Goal: Transaction & Acquisition: Book appointment/travel/reservation

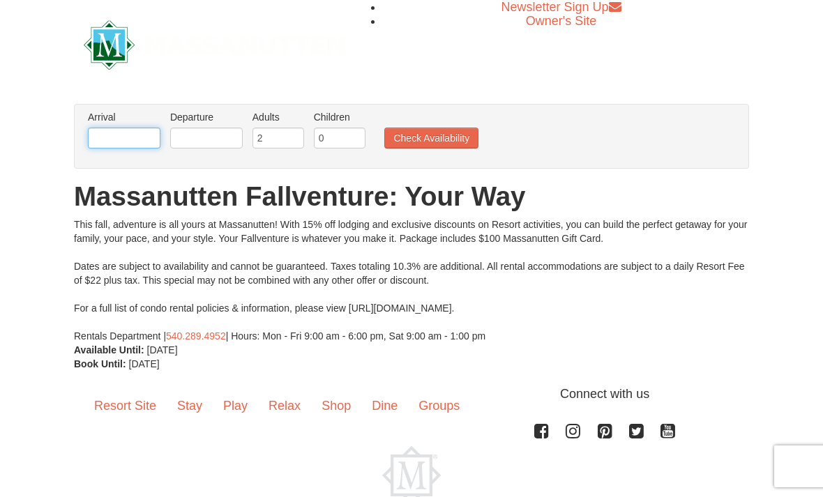
click at [110, 145] on input "text" at bounding box center [124, 138] width 73 height 21
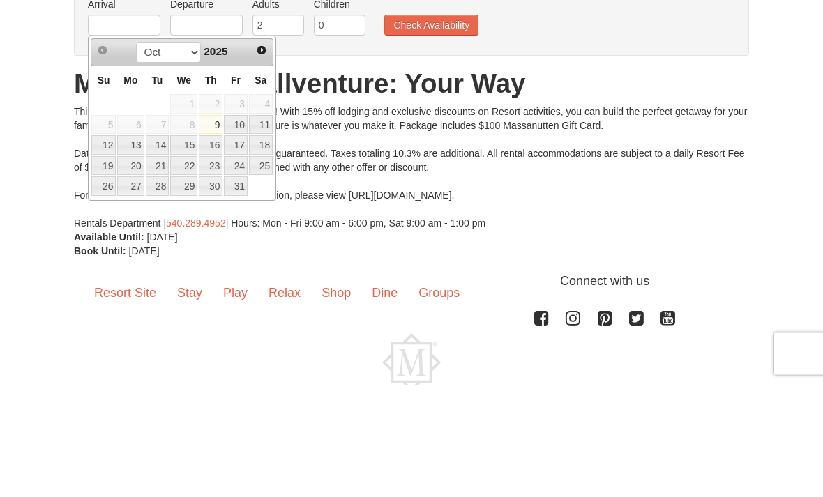
click at [239, 228] on link "10" at bounding box center [236, 238] width 24 height 20
type input "[DATE]"
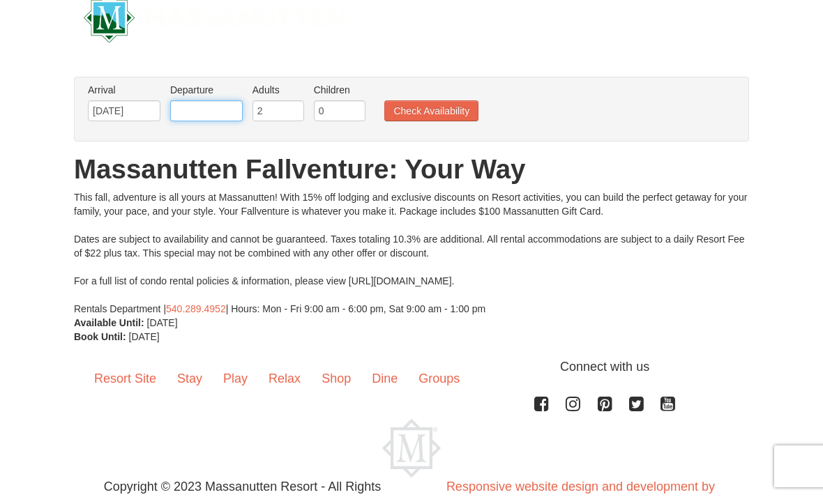
click at [186, 105] on input "text" at bounding box center [206, 110] width 73 height 21
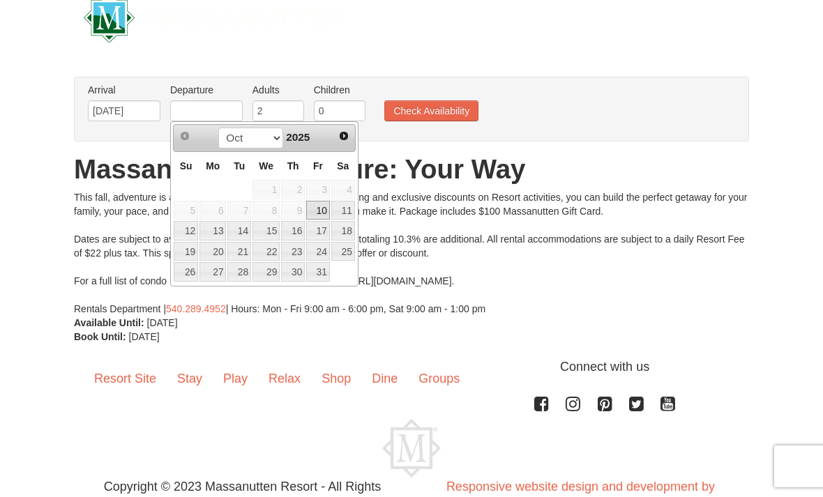
click at [188, 230] on link "12" at bounding box center [186, 231] width 24 height 20
type input "[DATE]"
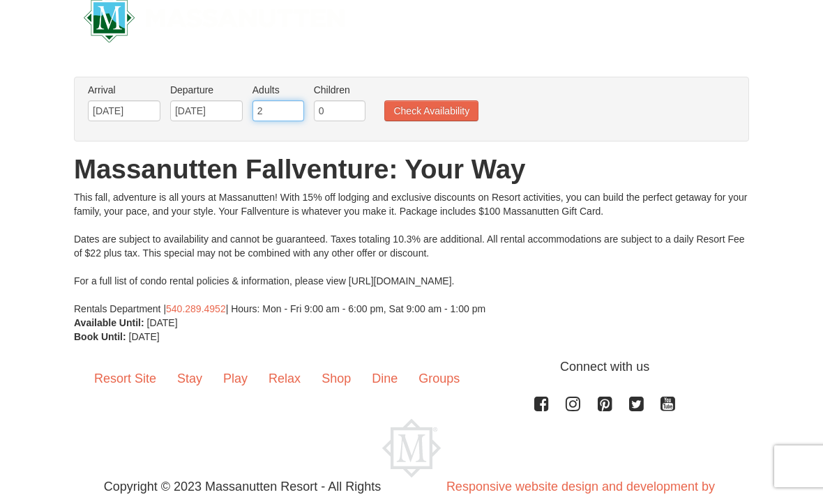
click at [258, 105] on input "2" at bounding box center [279, 110] width 52 height 21
type input "4"
click at [314, 115] on input "0" at bounding box center [340, 110] width 52 height 21
type input "1"
click at [440, 103] on button "Check Availability" at bounding box center [431, 110] width 94 height 21
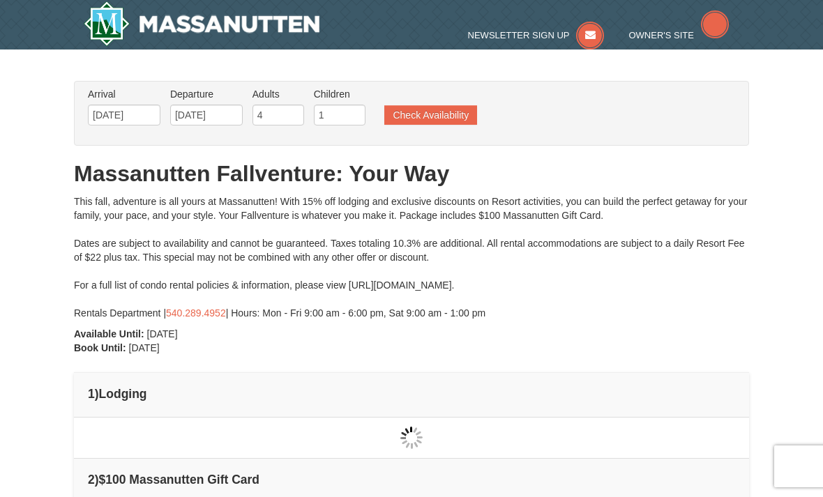
type input "[DATE]"
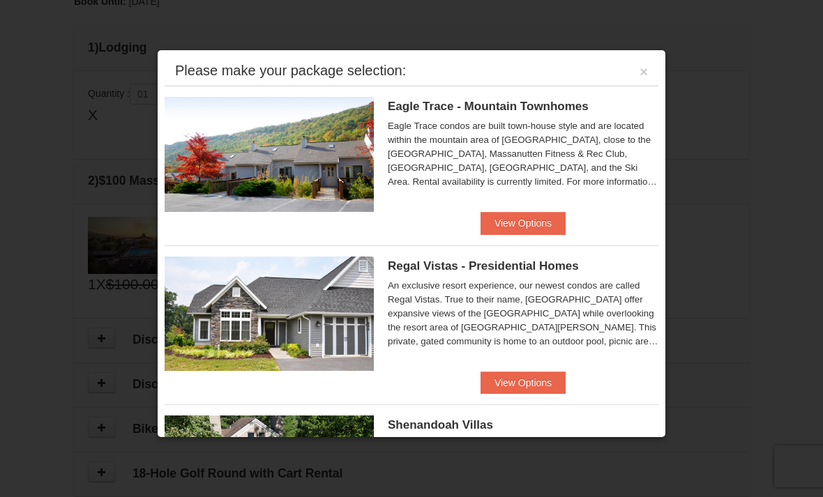
click at [507, 216] on button "View Options" at bounding box center [523, 223] width 85 height 22
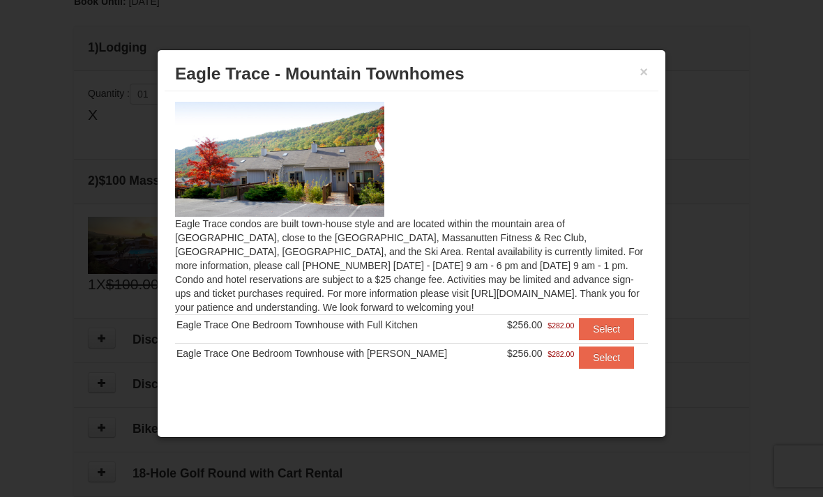
click at [606, 325] on button "Select" at bounding box center [606, 329] width 55 height 22
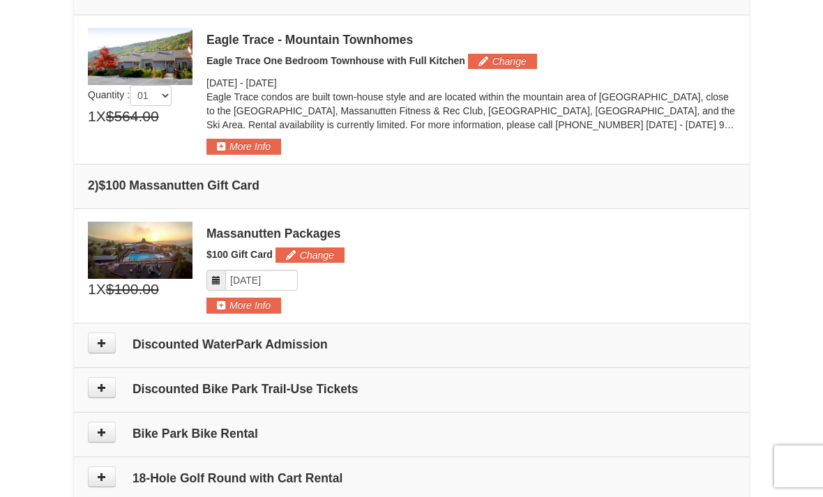
click at [103, 346] on icon at bounding box center [102, 343] width 10 height 10
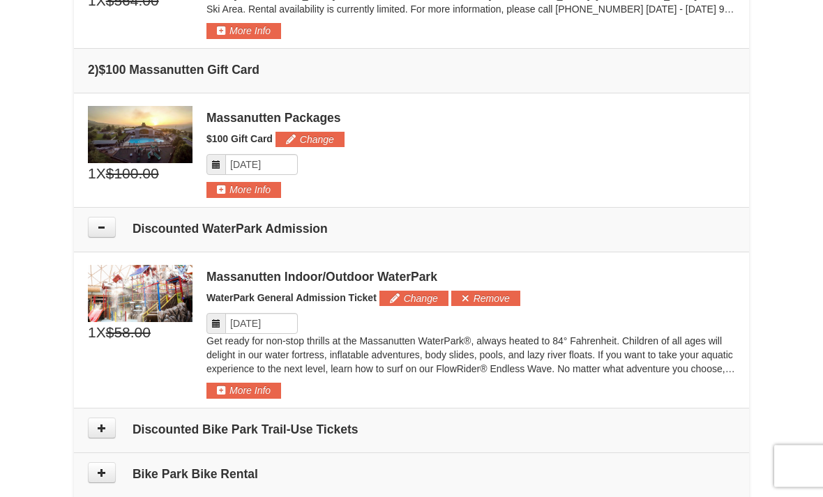
scroll to position [518, 0]
click at [226, 391] on button "More Info" at bounding box center [244, 390] width 75 height 15
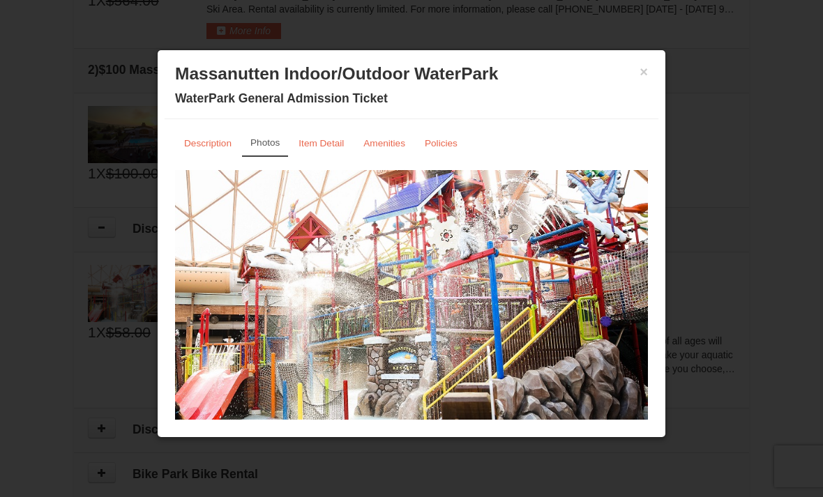
click at [200, 149] on small "Description" at bounding box center [207, 143] width 47 height 10
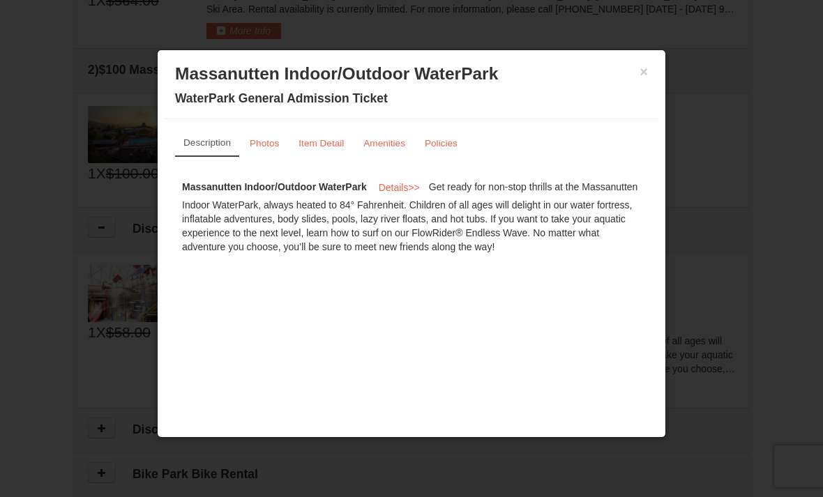
click at [315, 147] on small "Item Detail" at bounding box center [321, 143] width 45 height 10
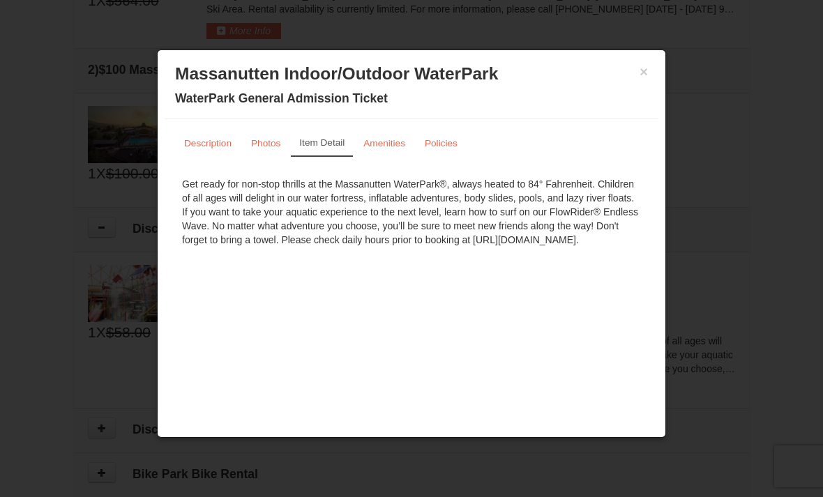
click at [384, 147] on small "Amenities" at bounding box center [385, 143] width 42 height 10
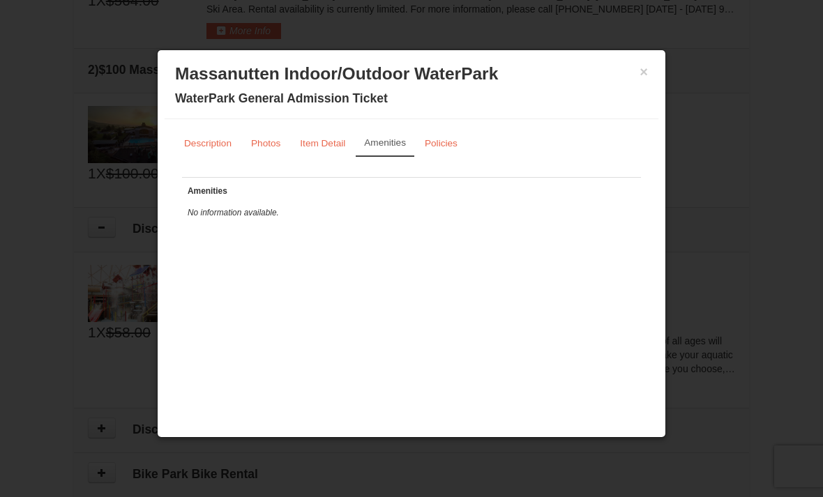
click at [435, 140] on link "Policies" at bounding box center [441, 143] width 51 height 27
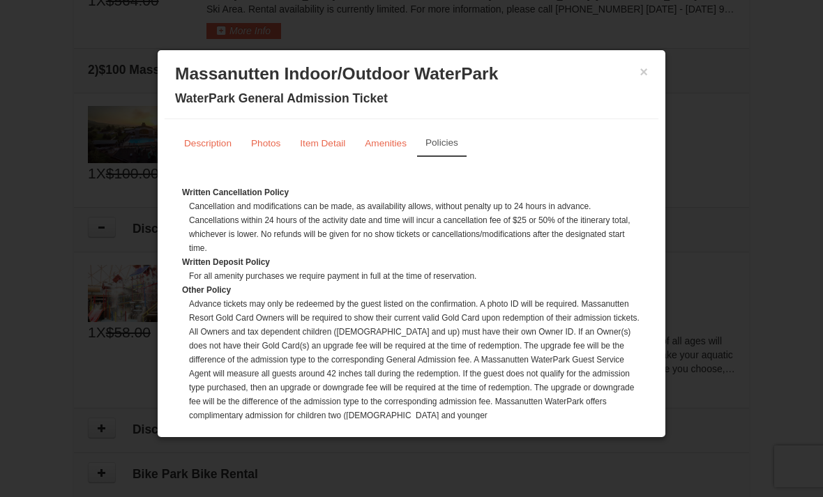
click at [316, 142] on small "Item Detail" at bounding box center [322, 143] width 45 height 10
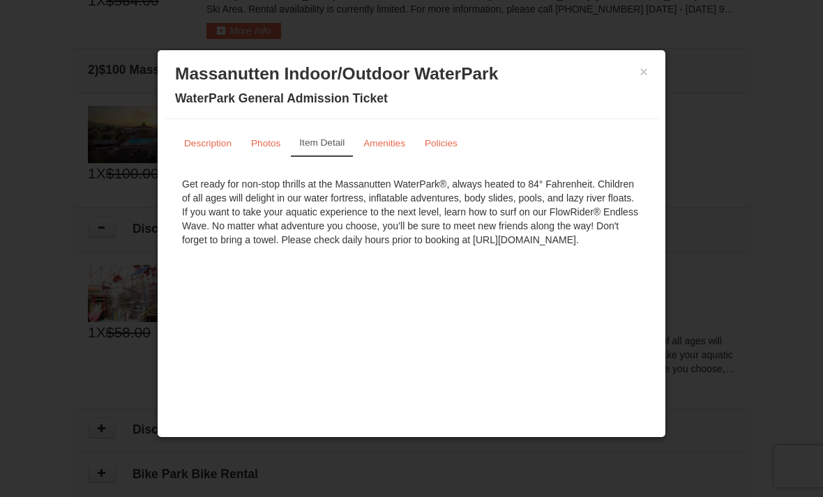
click at [210, 143] on small "Description" at bounding box center [207, 143] width 47 height 10
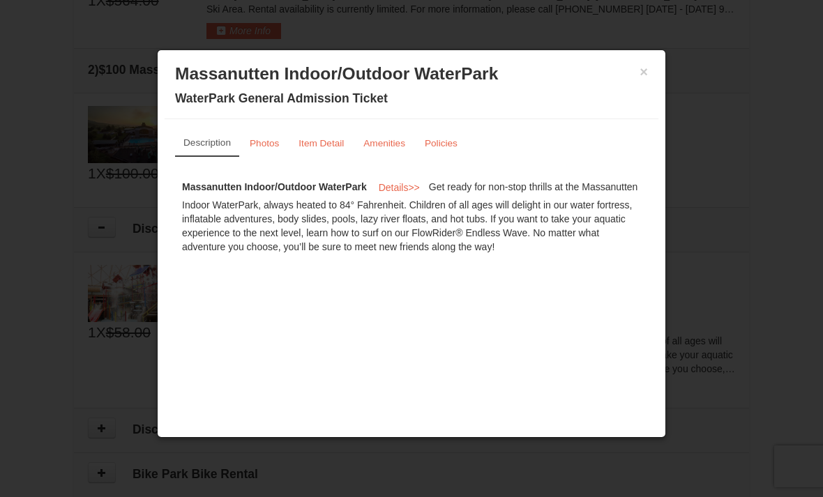
click at [644, 73] on button "×" at bounding box center [644, 72] width 8 height 14
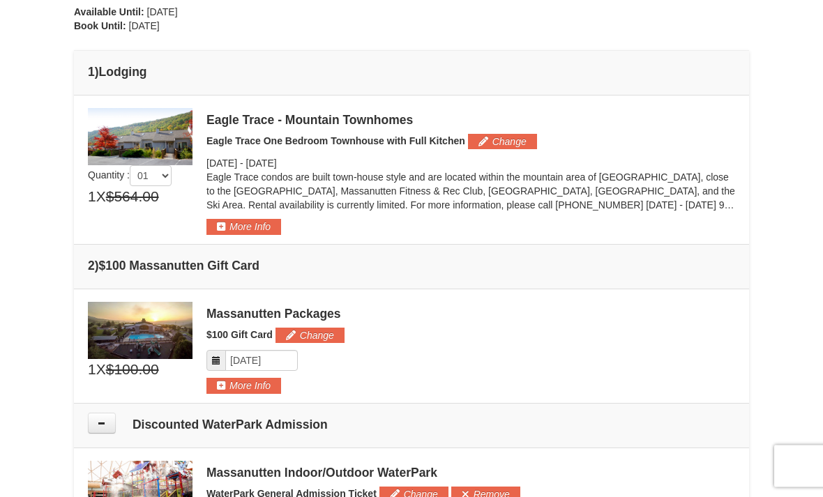
scroll to position [316, 0]
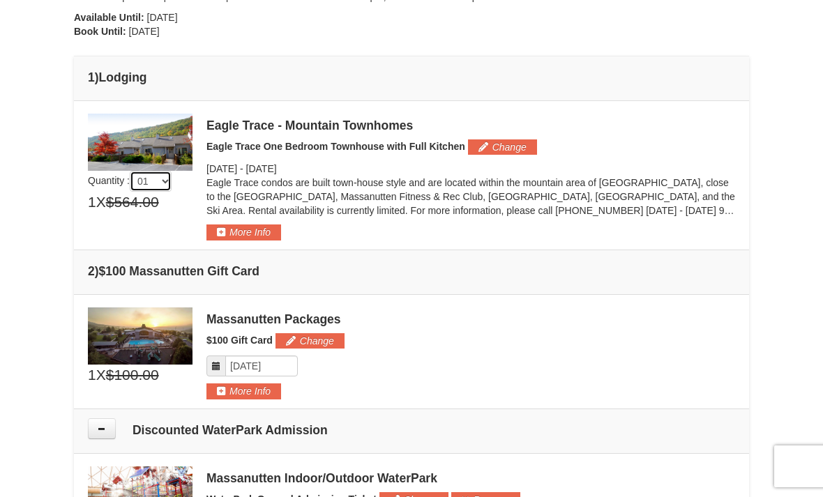
click at [148, 183] on select "01 02 03 04 05" at bounding box center [151, 181] width 42 height 21
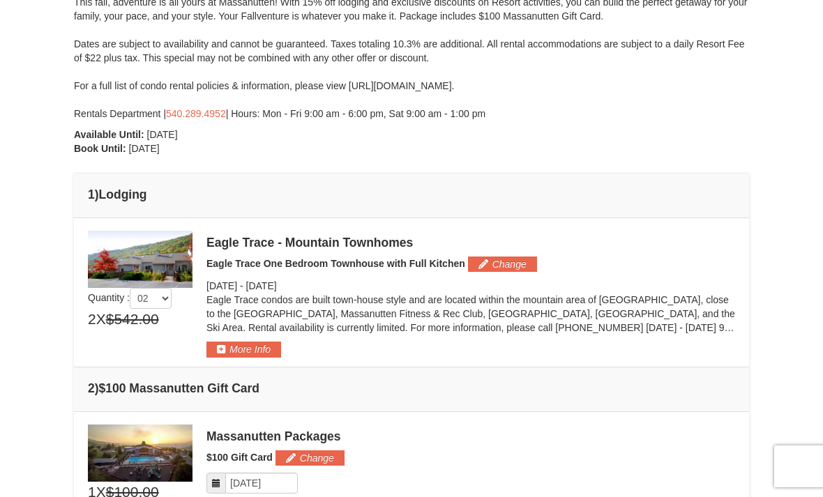
scroll to position [198, 0]
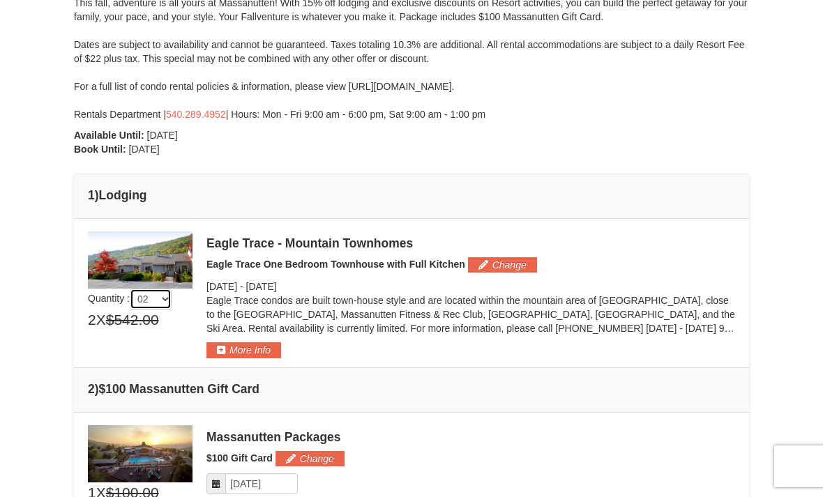
click at [152, 295] on select "01 02 03 04 05" at bounding box center [151, 299] width 42 height 21
select select "1"
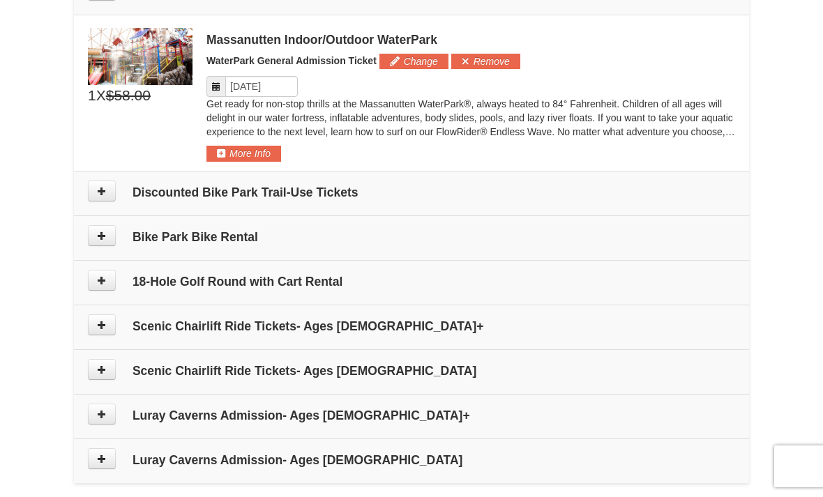
scroll to position [754, 0]
click at [109, 322] on button at bounding box center [102, 325] width 28 height 21
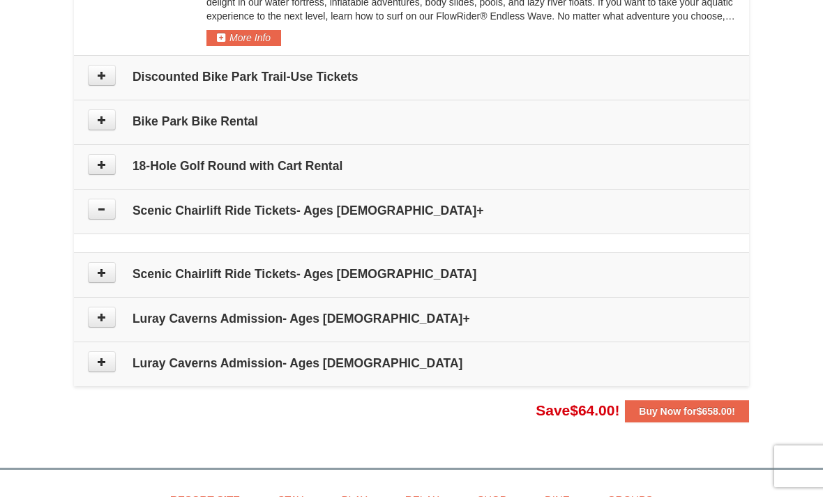
scroll to position [874, 0]
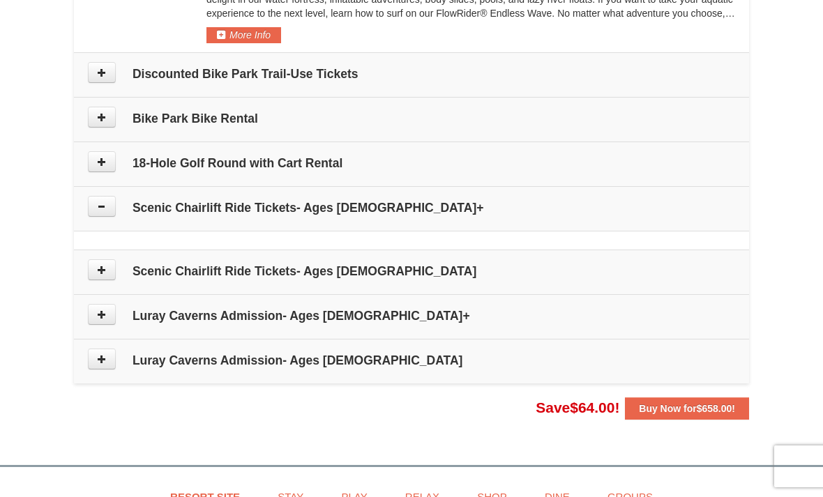
click at [103, 206] on icon at bounding box center [102, 207] width 10 height 10
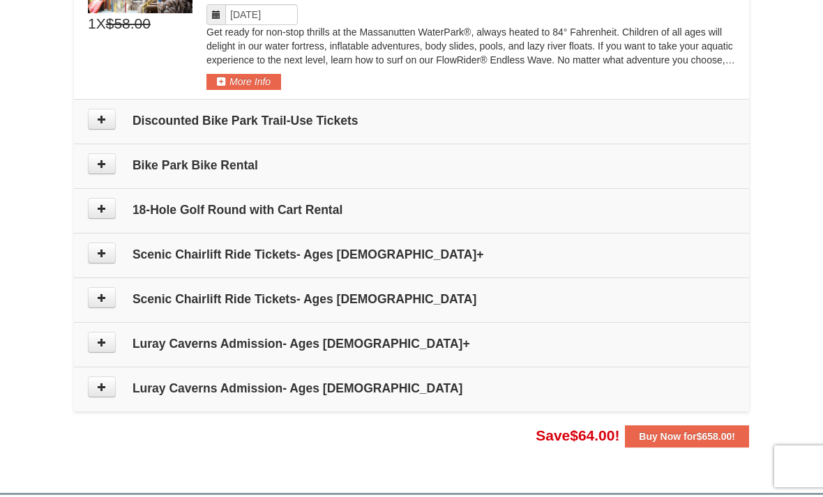
scroll to position [826, 0]
click at [100, 249] on icon at bounding box center [102, 254] width 10 height 10
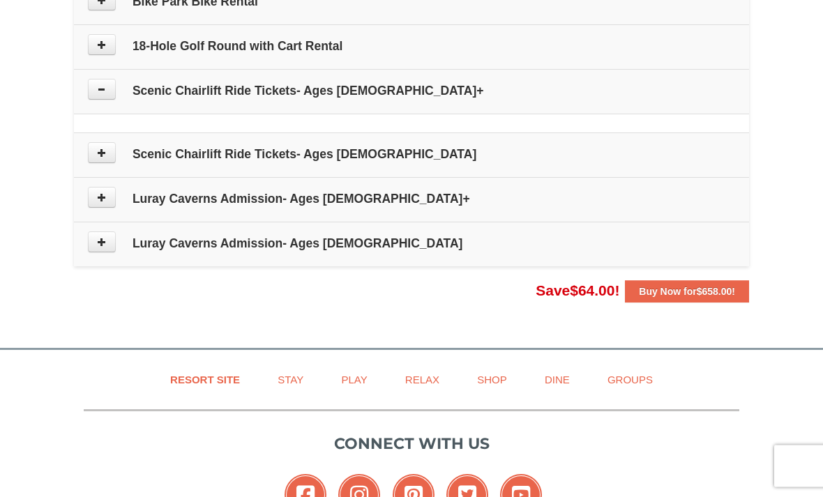
scroll to position [996, 0]
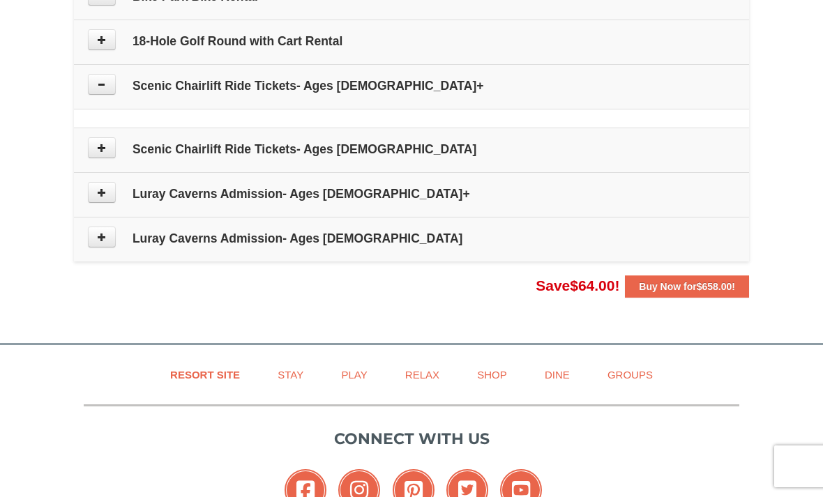
click at [708, 281] on span "$658.00" at bounding box center [715, 286] width 36 height 11
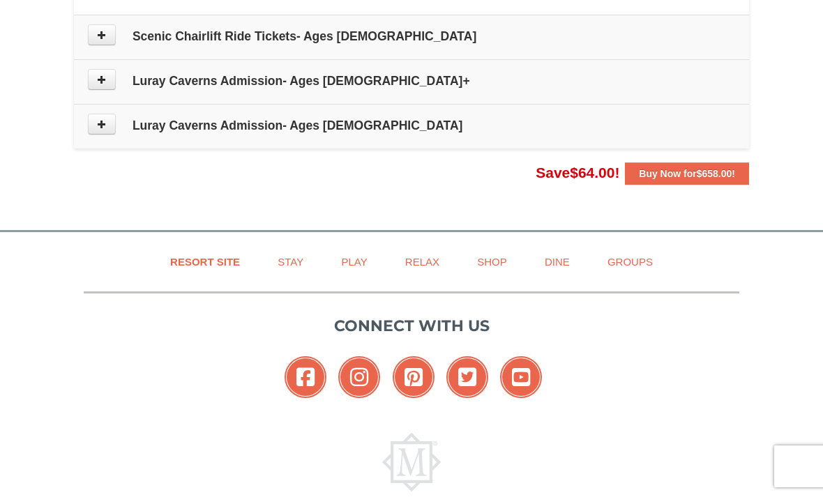
scroll to position [1130, 0]
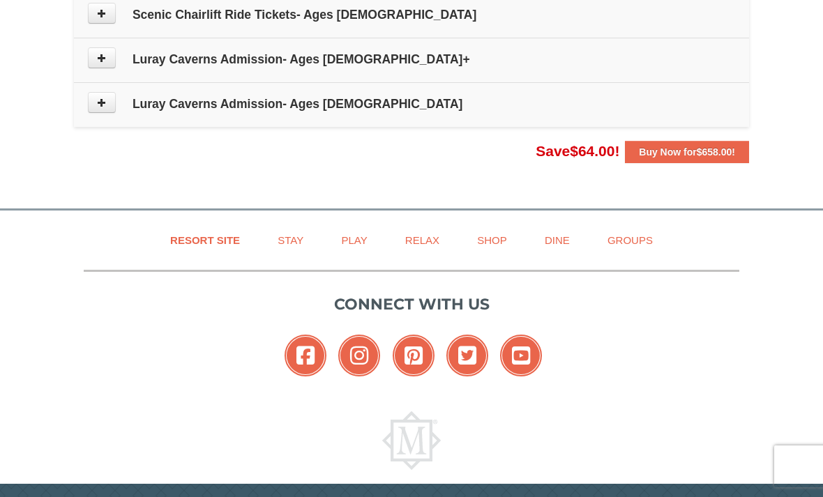
click at [573, 158] on span "$64.00" at bounding box center [592, 151] width 45 height 16
click at [658, 147] on strong "Buy Now for $658.00 !" at bounding box center [687, 152] width 96 height 11
click at [730, 153] on span "$658.00" at bounding box center [715, 152] width 36 height 11
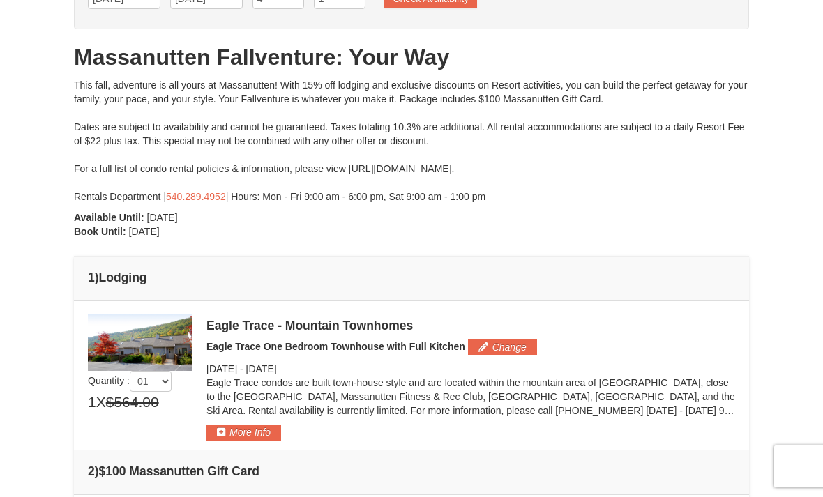
scroll to position [0, 0]
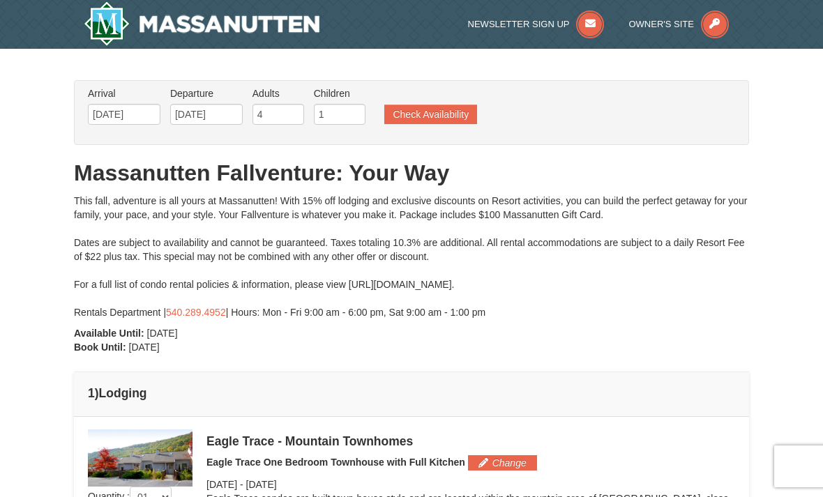
click at [197, 13] on img at bounding box center [202, 23] width 236 height 45
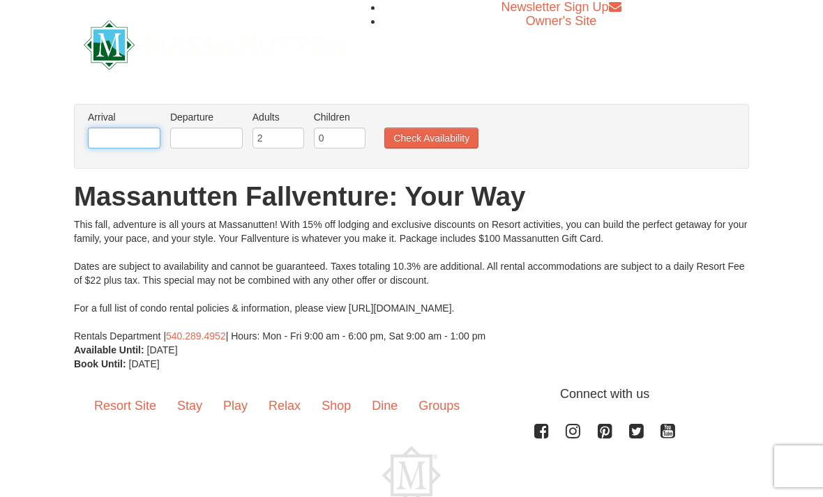
click at [113, 142] on input "text" at bounding box center [124, 138] width 73 height 21
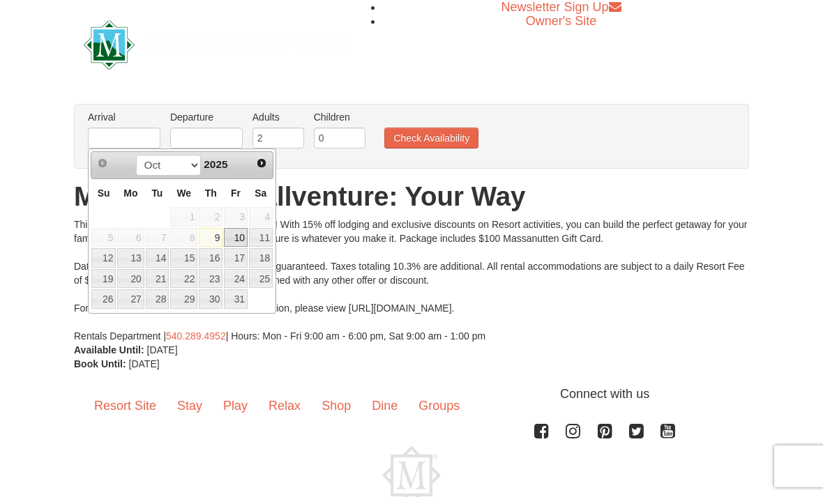
click at [237, 236] on link "10" at bounding box center [236, 238] width 24 height 20
type input "[DATE]"
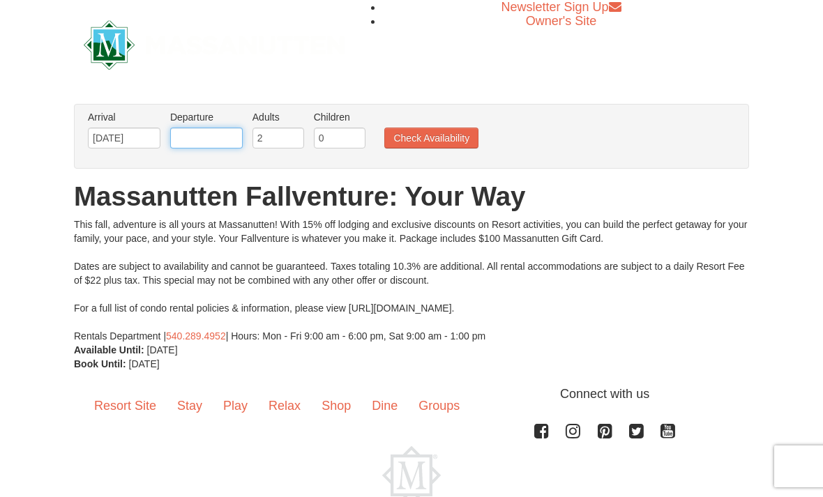
click at [197, 137] on input "text" at bounding box center [206, 138] width 73 height 21
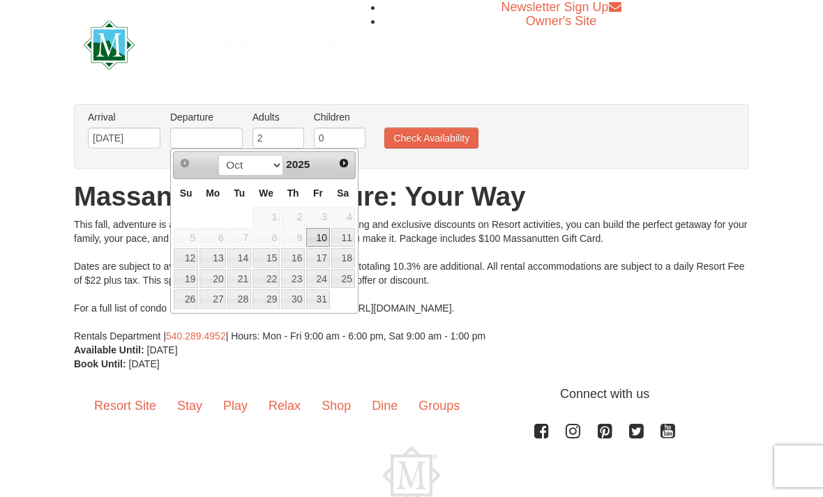
click at [188, 259] on link "12" at bounding box center [186, 258] width 24 height 20
type input "[DATE]"
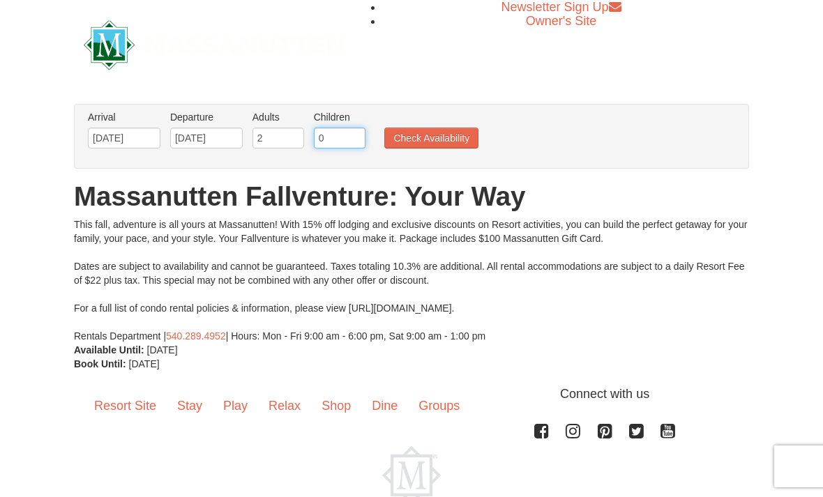
click at [328, 133] on input "0" at bounding box center [340, 138] width 52 height 21
type input "1"
click at [384, 201] on h1 "Massanutten Fallventure: Your Way" at bounding box center [411, 197] width 675 height 28
click at [415, 135] on button "Check Availability" at bounding box center [431, 138] width 94 height 21
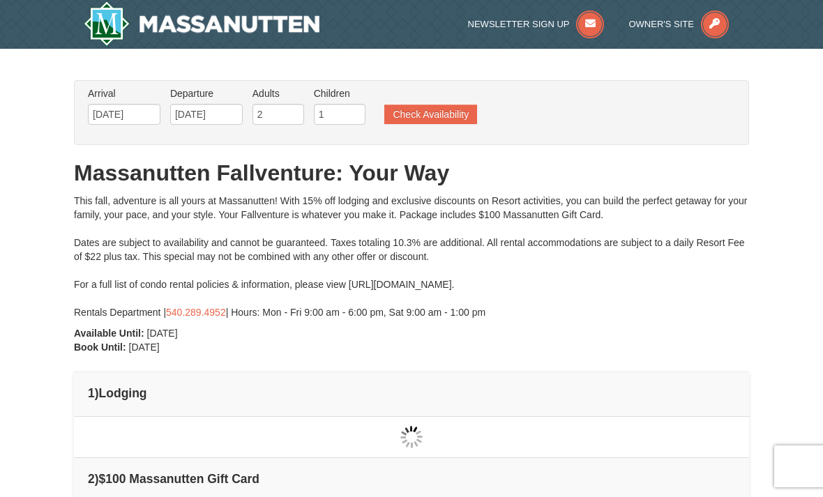
type input "[DATE]"
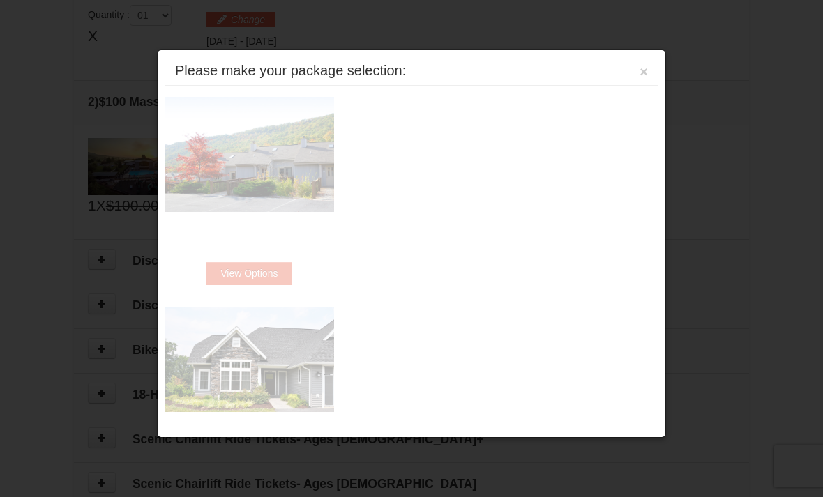
scroll to position [426, 0]
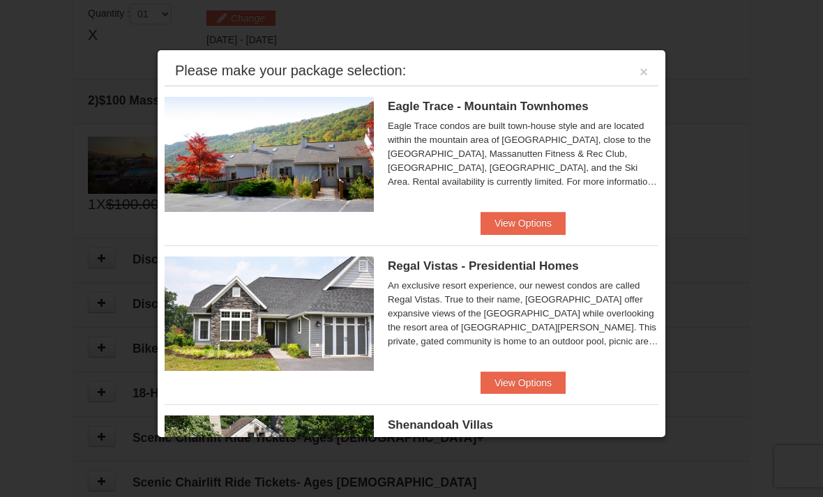
click at [534, 224] on button "View Options" at bounding box center [523, 223] width 85 height 22
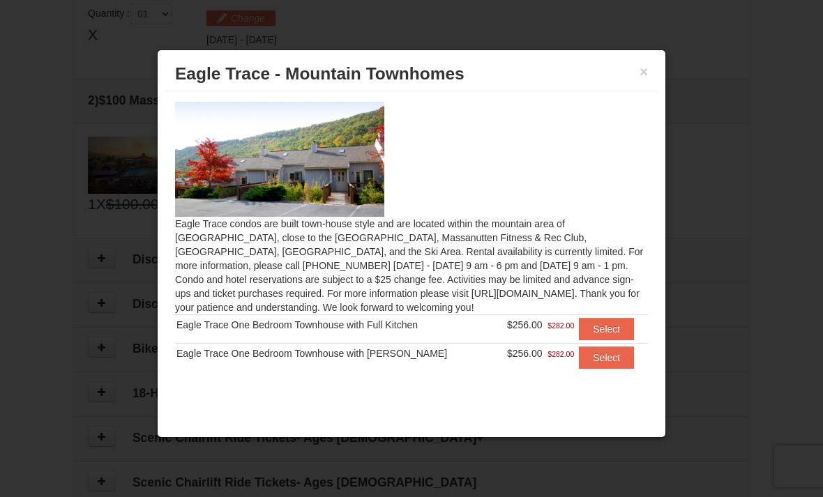
click at [605, 323] on button "Select" at bounding box center [606, 329] width 55 height 22
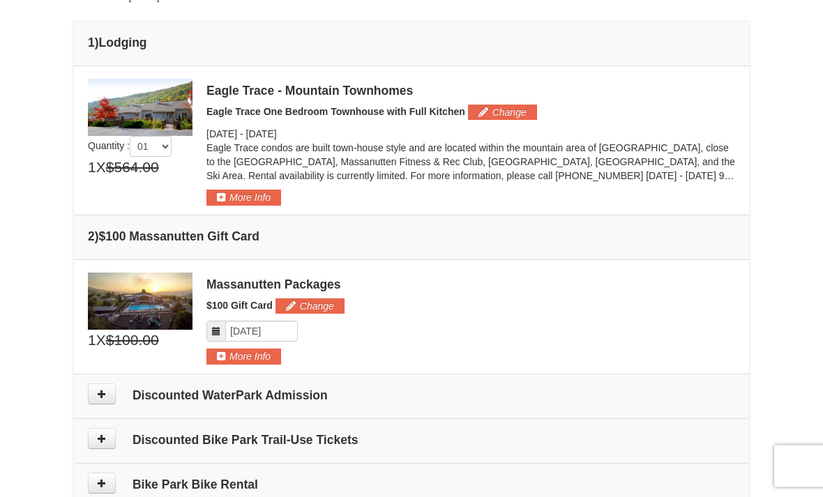
scroll to position [351, 0]
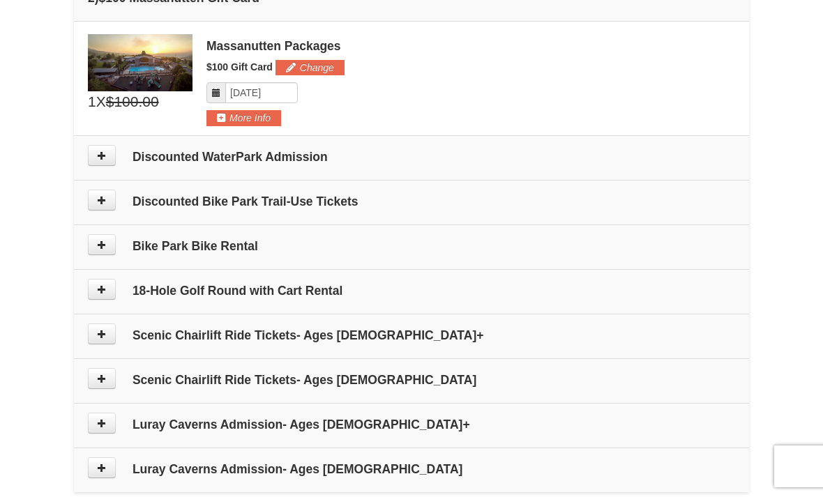
click at [110, 158] on button at bounding box center [102, 155] width 28 height 21
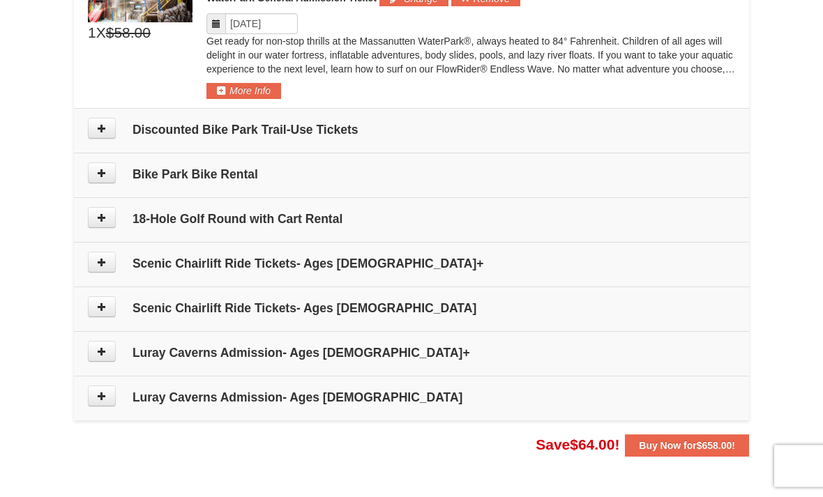
scroll to position [818, 0]
click at [698, 446] on span "$658.00" at bounding box center [715, 445] width 36 height 11
click at [726, 448] on span "$658.00" at bounding box center [715, 445] width 36 height 11
click at [730, 443] on span "$658.00" at bounding box center [715, 445] width 36 height 11
click at [729, 442] on span "$658.00" at bounding box center [715, 445] width 36 height 11
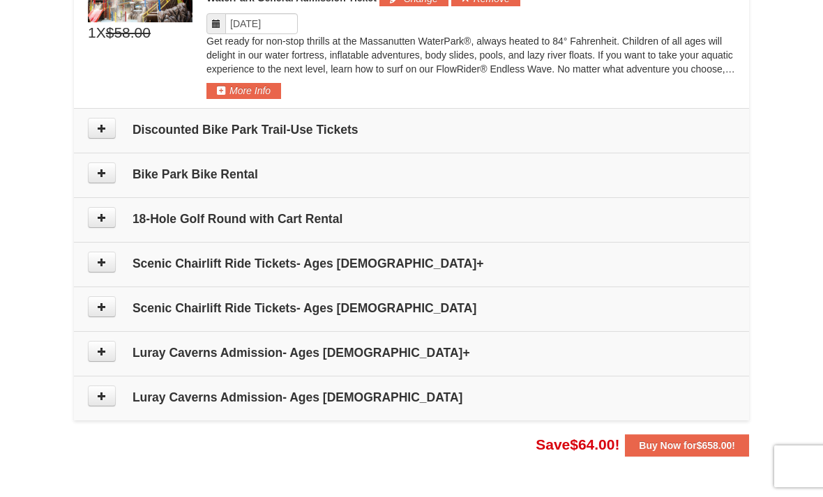
click at [706, 441] on span "$658.00" at bounding box center [715, 445] width 36 height 11
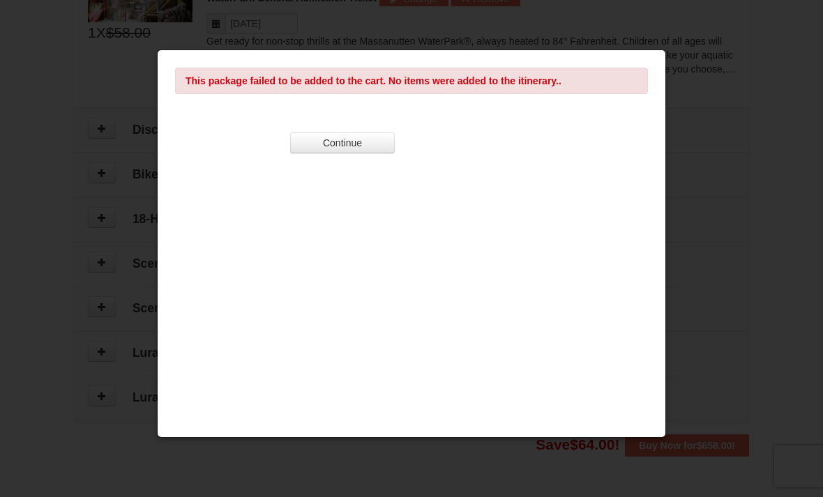
click at [377, 144] on button "Continue" at bounding box center [342, 143] width 105 height 21
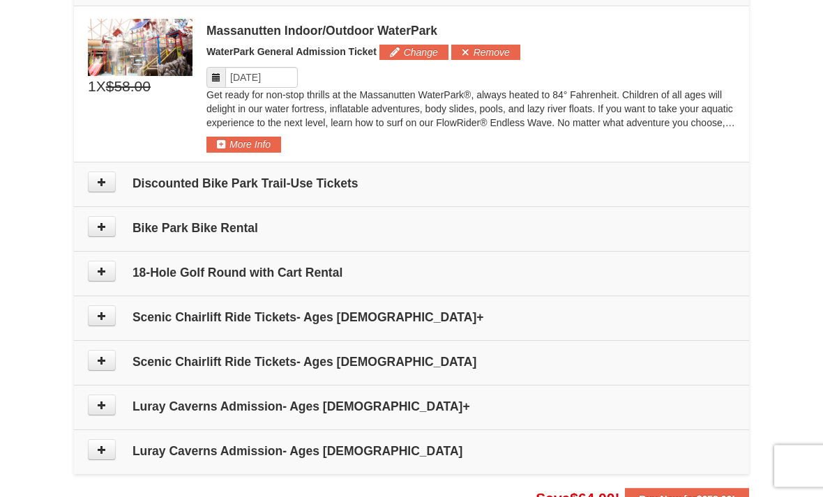
scroll to position [765, 0]
click at [100, 317] on icon at bounding box center [102, 315] width 10 height 10
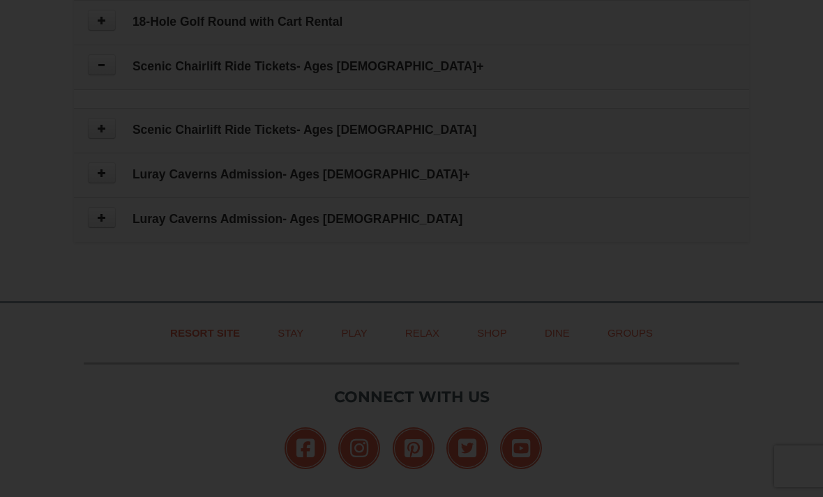
scroll to position [1058, 0]
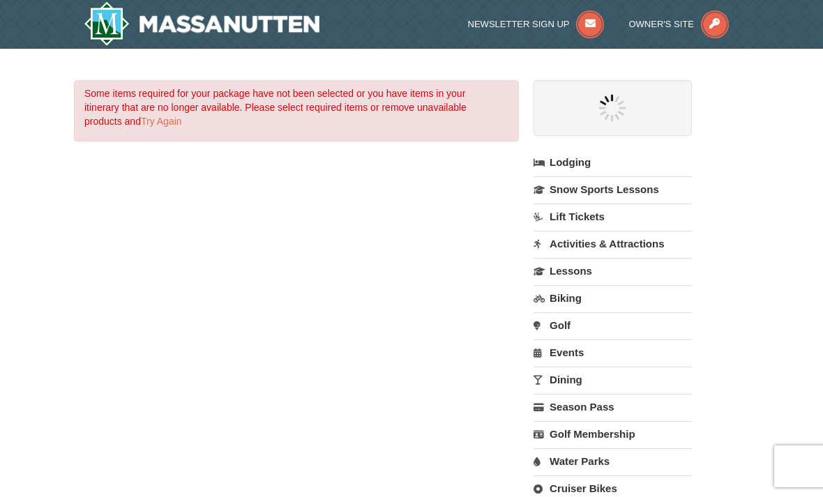
select select "10"
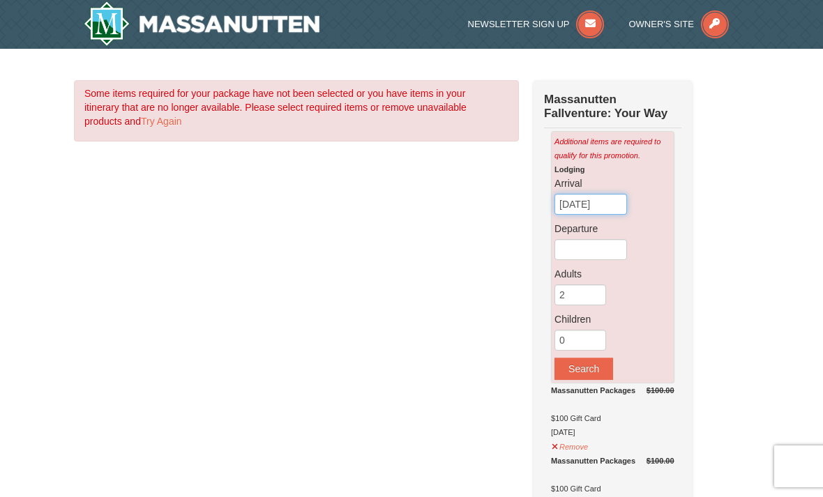
click at [581, 209] on input "[DATE]" at bounding box center [591, 204] width 73 height 21
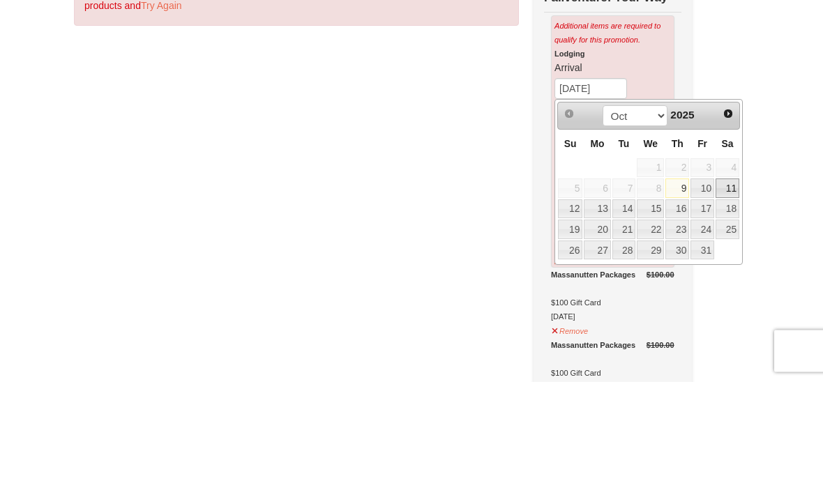
click at [729, 294] on link "11" at bounding box center [728, 304] width 24 height 20
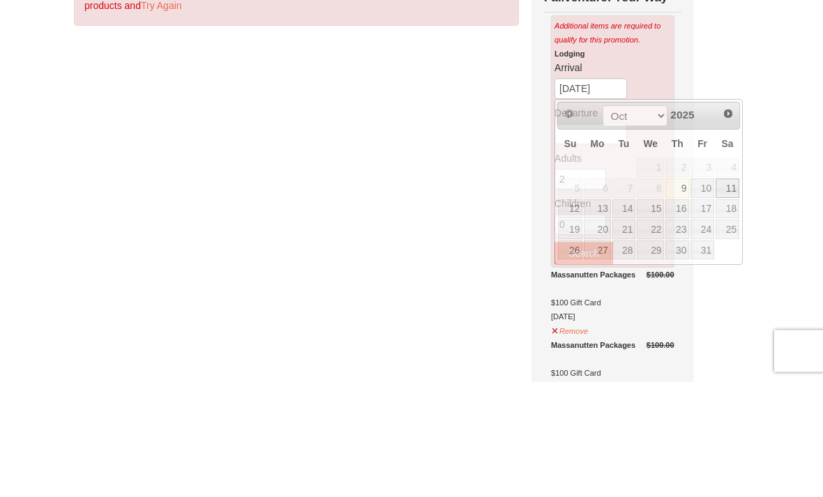
scroll to position [116, 0]
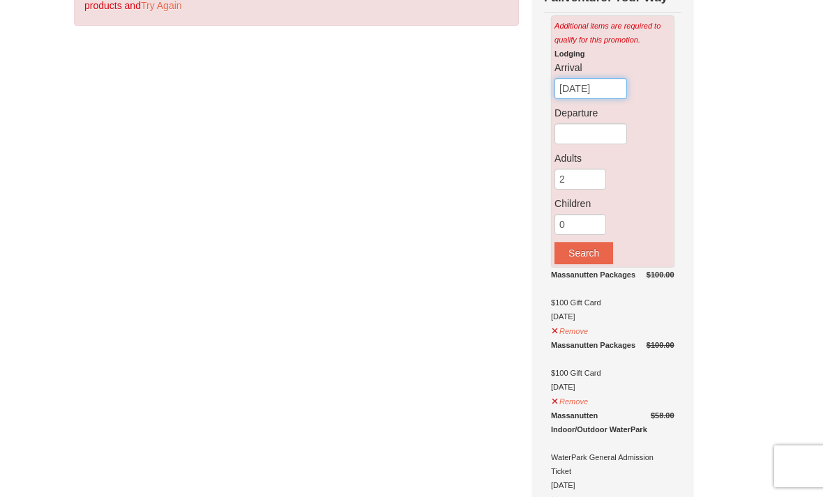
click at [615, 88] on input "[DATE]" at bounding box center [591, 88] width 73 height 21
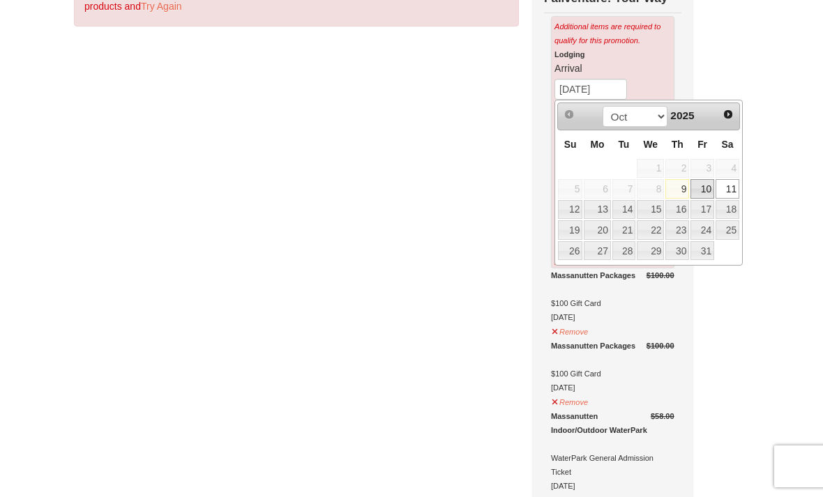
click at [704, 188] on link "10" at bounding box center [703, 189] width 24 height 20
type input "[DATE]"
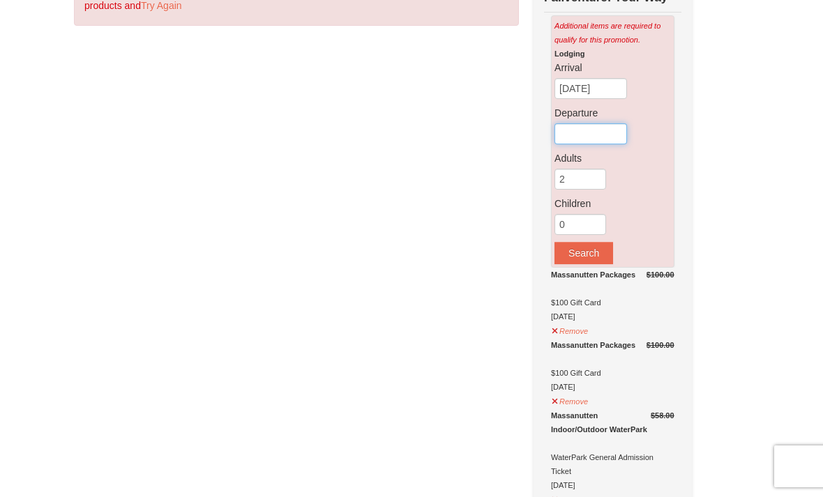
click at [592, 134] on input "text" at bounding box center [591, 133] width 73 height 21
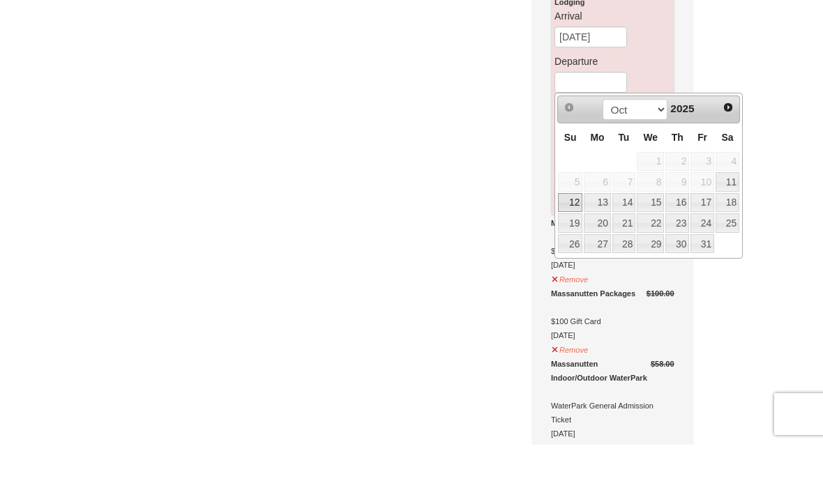
click at [573, 246] on link "12" at bounding box center [570, 256] width 24 height 20
type input "[DATE]"
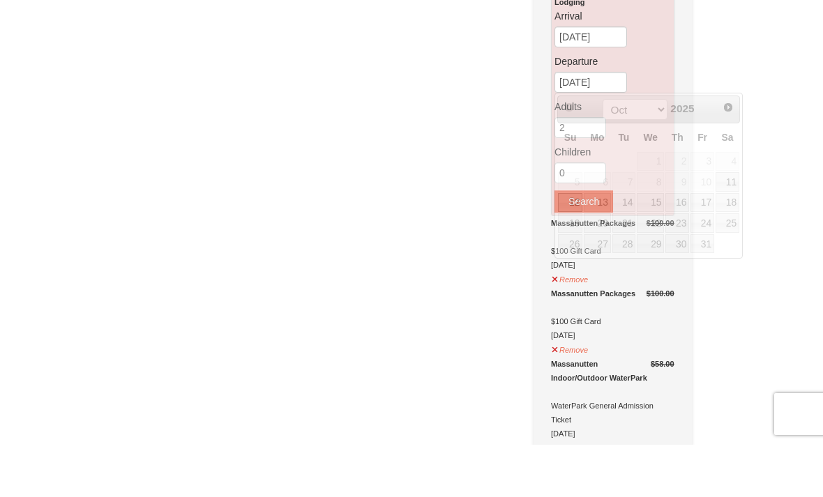
scroll to position [168, 0]
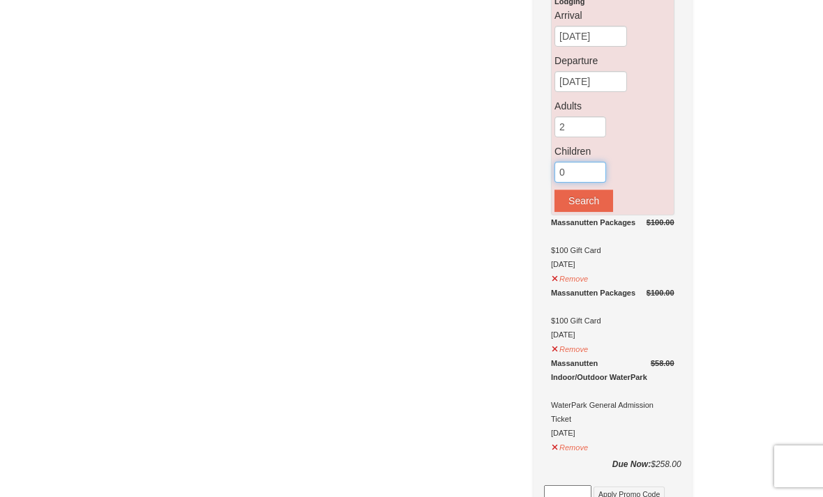
click at [571, 171] on input "0" at bounding box center [581, 172] width 52 height 21
type input "1"
click at [721, 200] on div "Some items required for your package have not been selected or you have items i…" at bounding box center [411, 439] width 675 height 1054
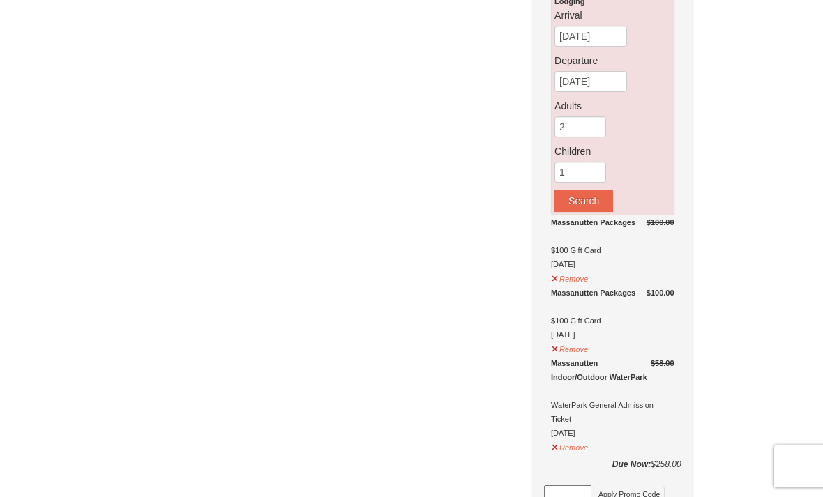
click at [583, 197] on button "Search" at bounding box center [584, 201] width 59 height 22
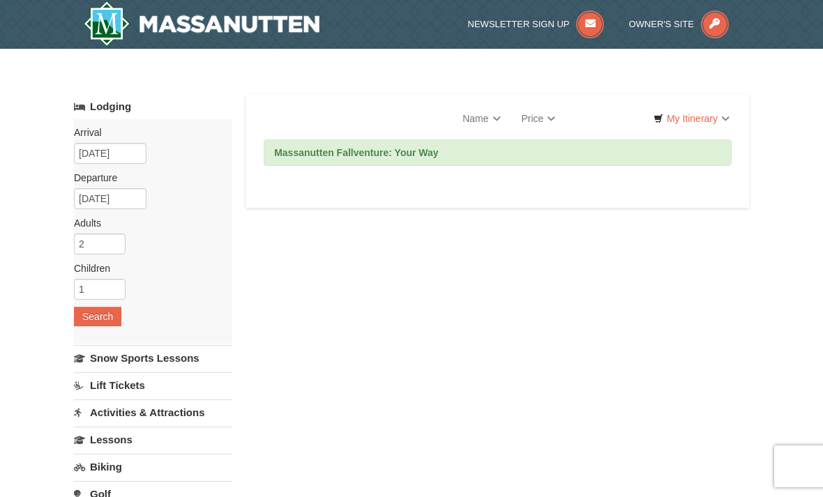
select select "10"
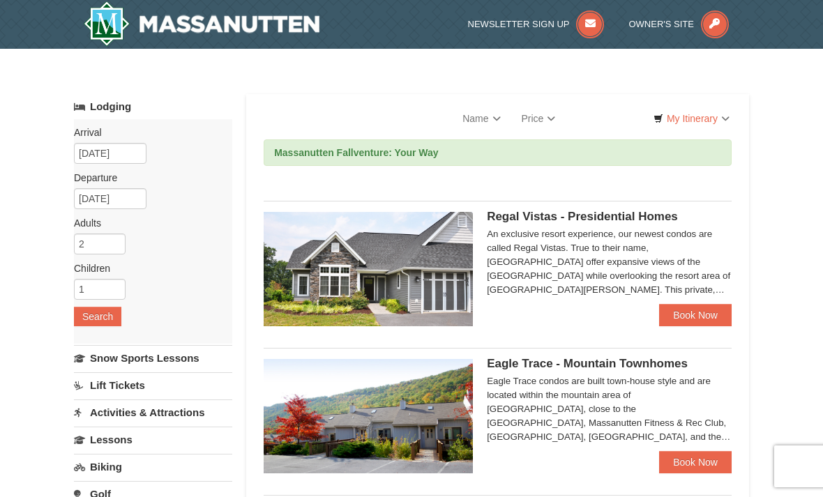
select select "10"
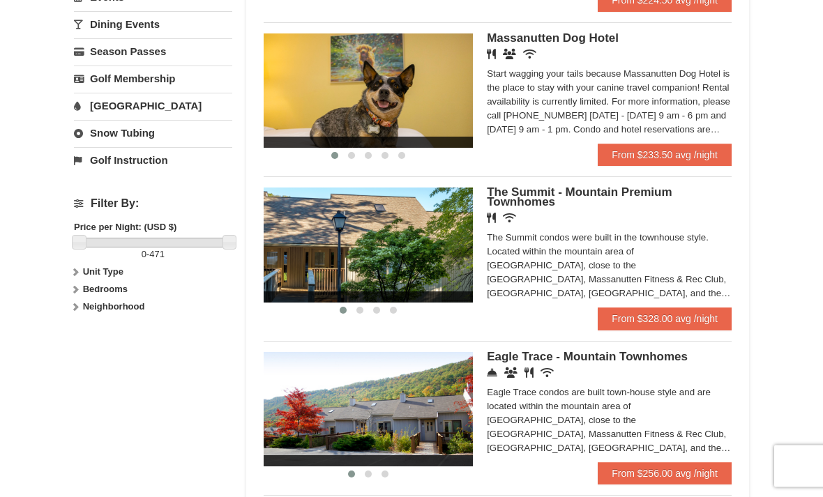
scroll to position [499, 0]
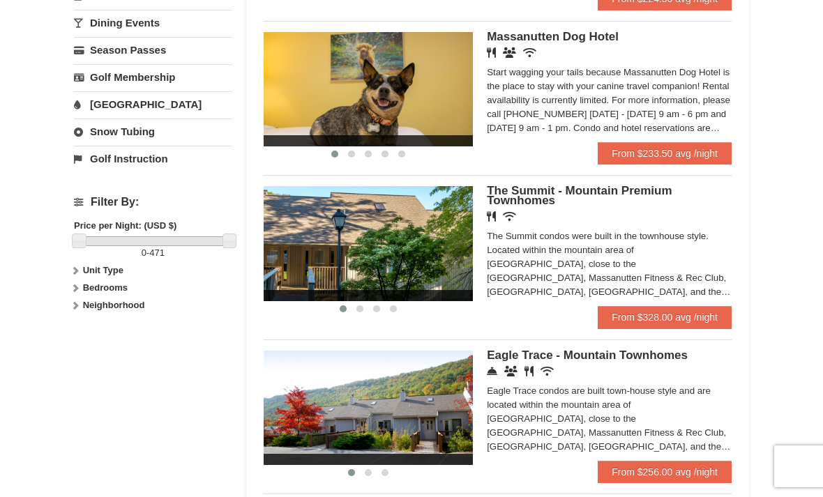
click at [654, 473] on link "From $256.00 avg /night" at bounding box center [665, 472] width 134 height 22
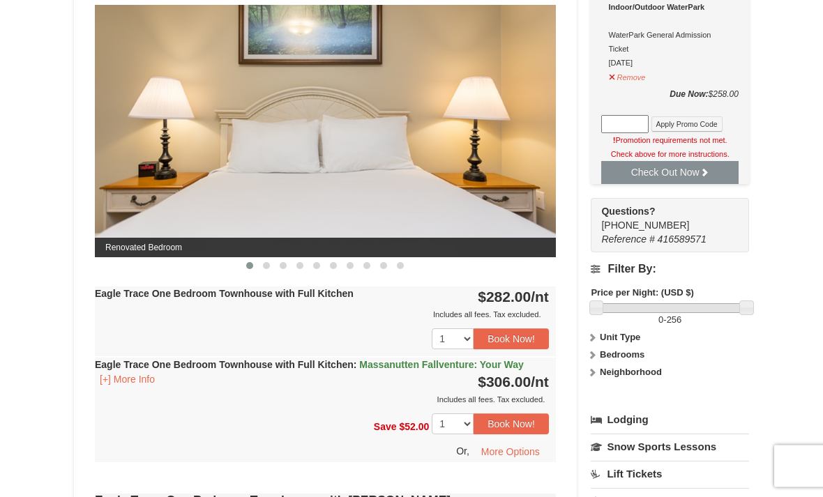
scroll to position [594, 0]
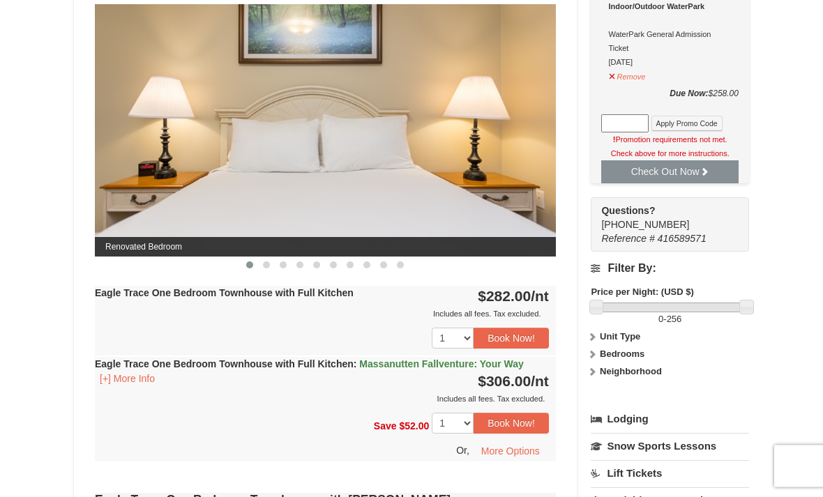
click at [112, 376] on button "[+] More Info" at bounding box center [127, 379] width 65 height 15
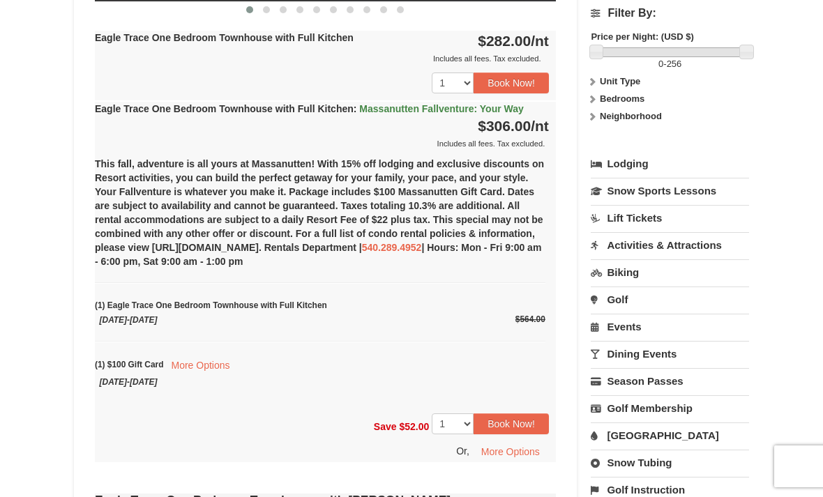
scroll to position [850, 0]
click at [523, 421] on button "Book Now!" at bounding box center [511, 424] width 75 height 21
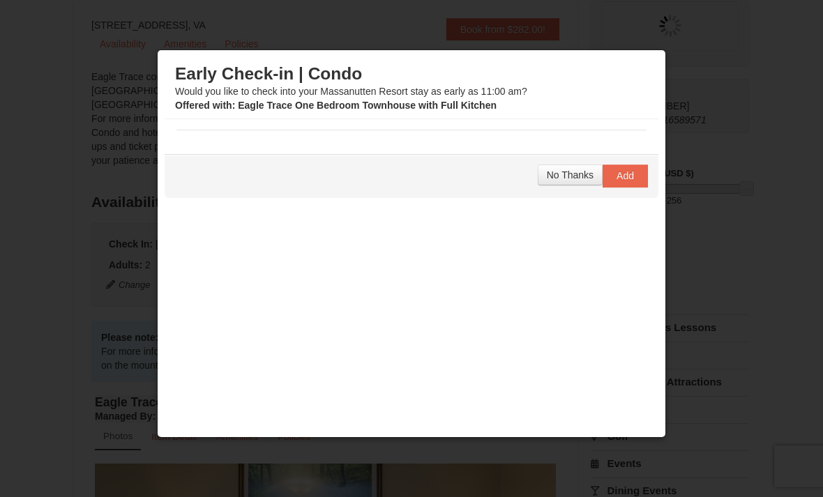
scroll to position [136, 0]
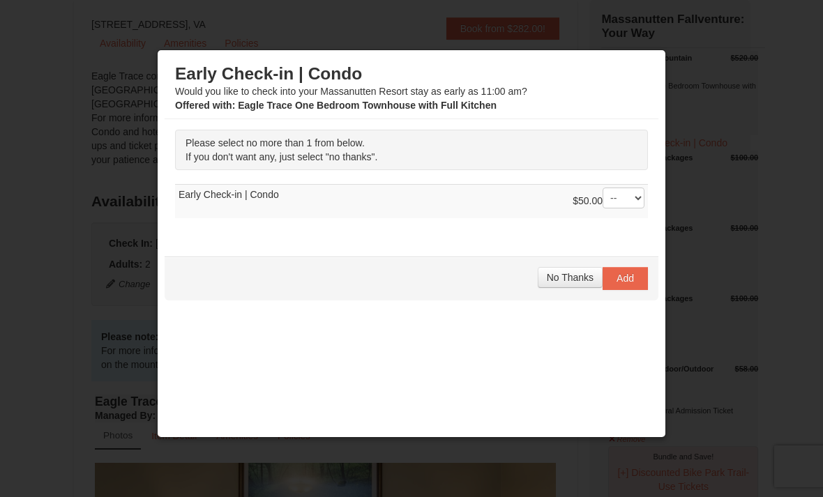
click at [209, 195] on td "$50.00 -- 01 Early Check-in | Condo" at bounding box center [411, 202] width 473 height 34
click at [620, 193] on select "-- 01" at bounding box center [624, 198] width 42 height 21
click at [573, 276] on span "No Thanks" at bounding box center [570, 277] width 47 height 11
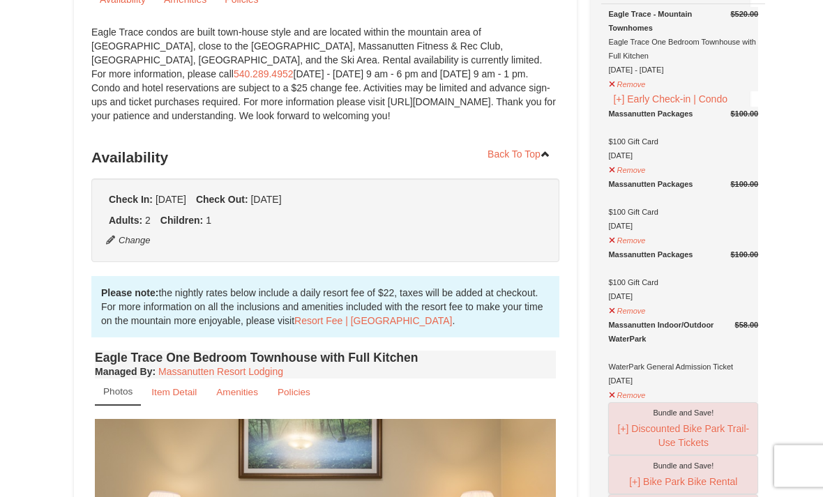
scroll to position [0, 0]
